Goal: Task Accomplishment & Management: Manage account settings

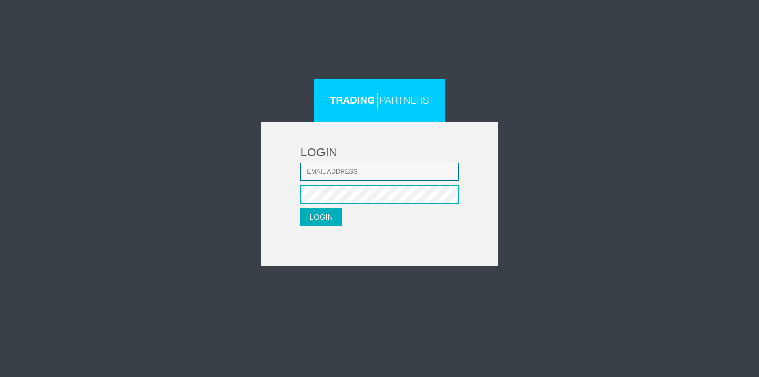
drag, startPoint x: 358, startPoint y: 175, endPoint x: 341, endPoint y: 177, distance: 17.1
click at [358, 175] on input "Email address" at bounding box center [379, 171] width 158 height 19
paste input "[EMAIL_ADDRESS][DOMAIN_NAME]"
type input "[EMAIL_ADDRESS][DOMAIN_NAME]"
click at [326, 219] on button "LOGIN" at bounding box center [320, 216] width 41 height 19
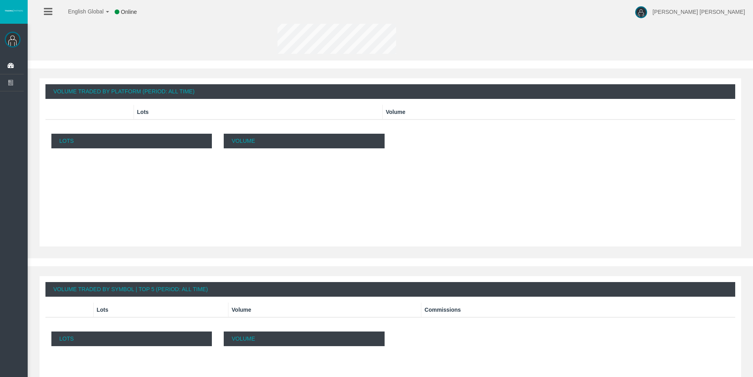
scroll to position [36, 0]
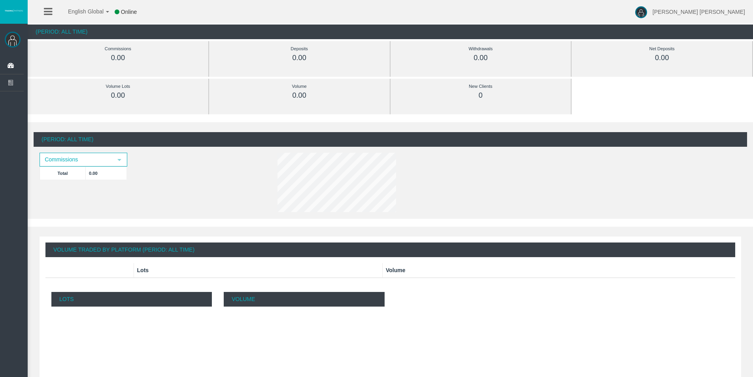
click at [11, 43] on img at bounding box center [13, 40] width 16 height 16
click at [48, 9] on icon at bounding box center [48, 12] width 8 height 10
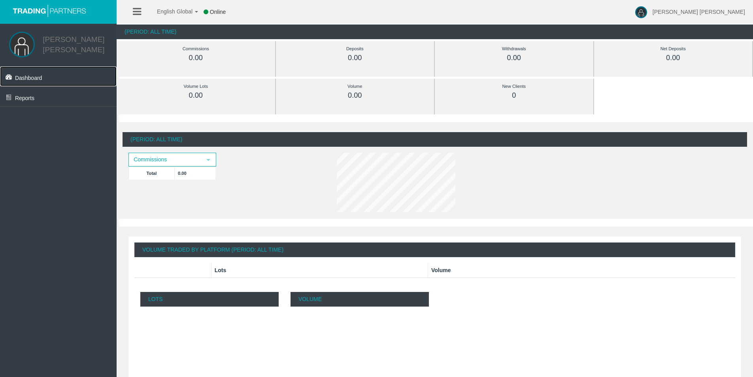
click at [35, 75] on span "Dashboard" at bounding box center [28, 78] width 27 height 6
click at [29, 95] on span "Reports" at bounding box center [24, 98] width 19 height 6
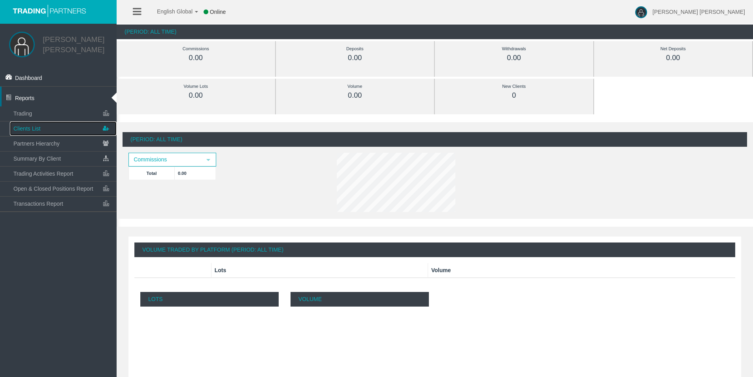
click at [27, 126] on span "Clients List" at bounding box center [26, 128] width 27 height 6
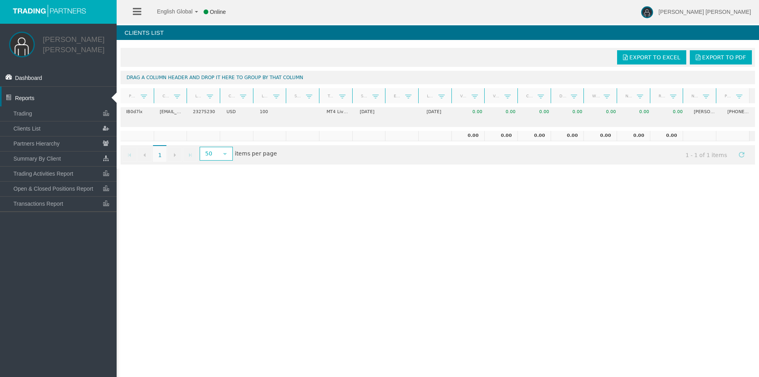
click at [264, 245] on div "English Global 简体中文 English Global 日本語 한국어 Online Duc Vu Minh Help Log Out Duc …" at bounding box center [379, 188] width 759 height 377
